Goal: Information Seeking & Learning: Learn about a topic

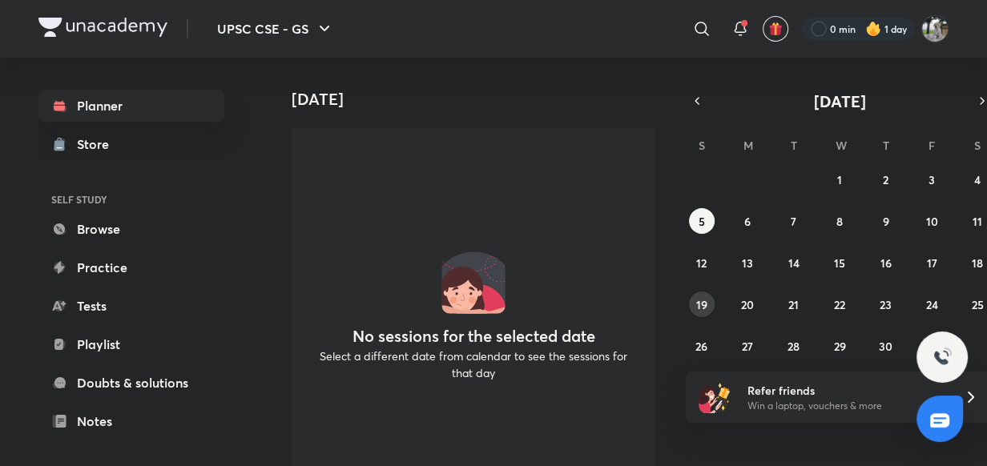
click at [703, 307] on abbr "19" at bounding box center [701, 304] width 11 height 15
click at [931, 181] on abbr "3" at bounding box center [932, 179] width 6 height 15
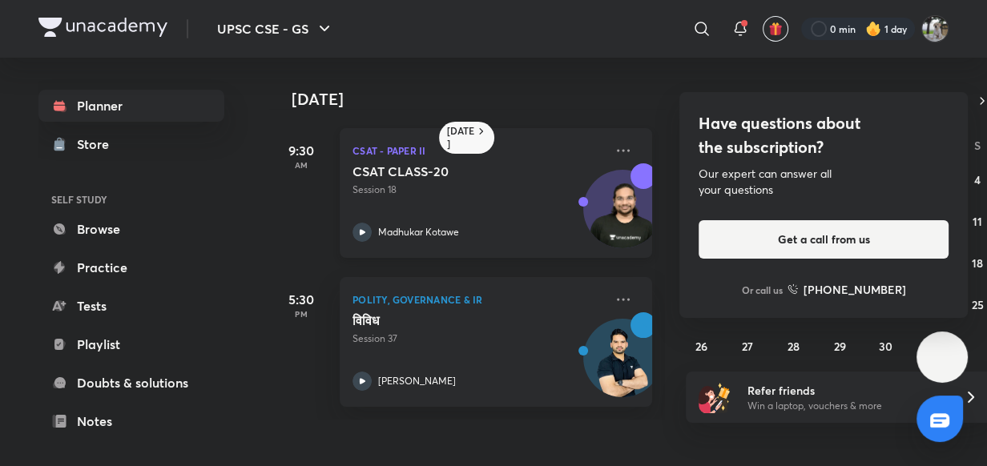
click at [490, 205] on div "CSAT CLASS-20 Session 18 [PERSON_NAME]" at bounding box center [479, 202] width 252 height 79
